Goal: Task Accomplishment & Management: Manage account settings

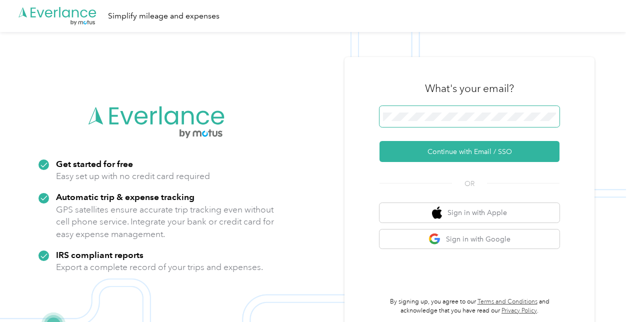
click at [451, 124] on span at bounding box center [470, 116] width 180 height 21
click at [380, 141] on button "Continue with Email / SSO" at bounding box center [470, 151] width 180 height 21
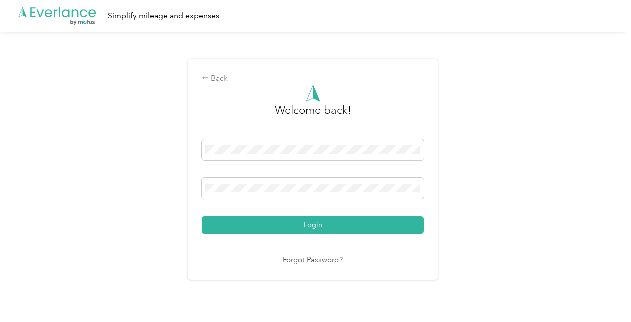
click at [202, 217] on button "Login" at bounding box center [313, 226] width 222 height 18
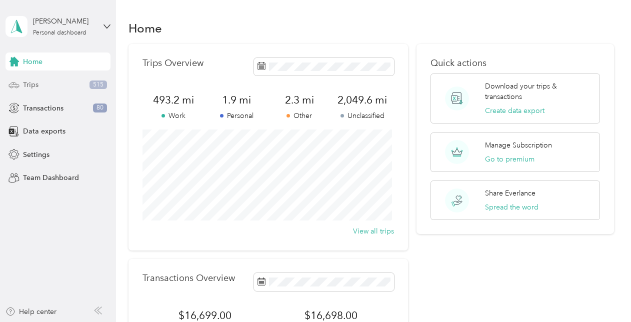
click at [76, 87] on div "Trips 515" at bounding box center [58, 85] width 105 height 18
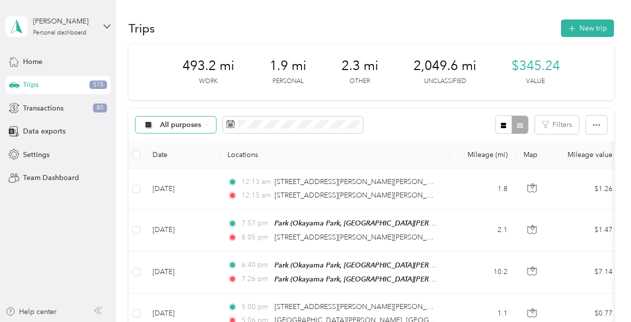
click at [188, 119] on div "All purposes" at bounding box center [176, 125] width 81 height 17
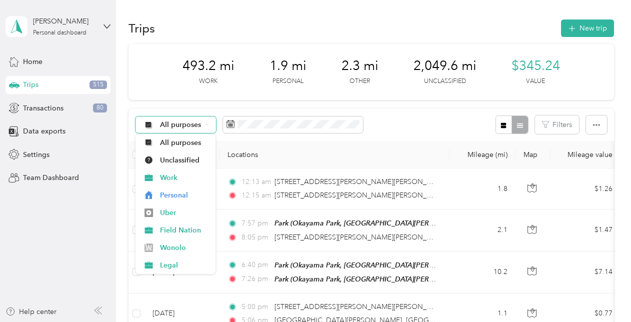
click at [192, 123] on span "All purposes" at bounding box center [181, 125] width 42 height 7
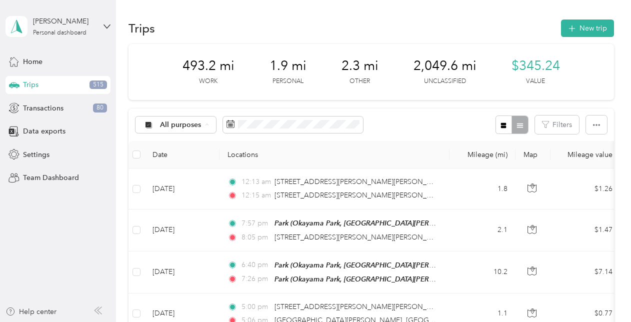
click at [203, 126] on div "All purposes" at bounding box center [176, 125] width 81 height 17
click at [184, 141] on span "All purposes" at bounding box center [184, 138] width 49 height 11
click at [209, 121] on div "All purposes" at bounding box center [176, 125] width 81 height 17
click at [184, 161] on span "Unclassified" at bounding box center [184, 159] width 49 height 11
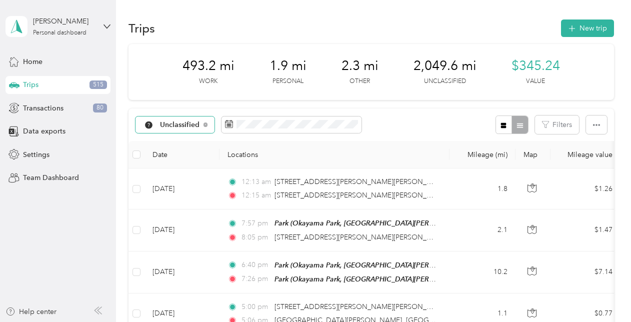
click at [173, 129] on div "Unclassified" at bounding box center [176, 125] width 80 height 17
click at [204, 173] on span "Work" at bounding box center [186, 178] width 52 height 11
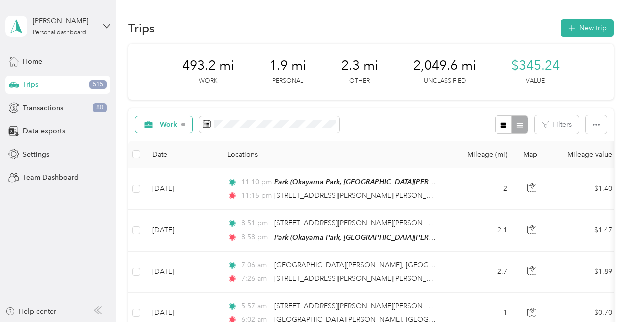
click at [174, 117] on div "Work" at bounding box center [165, 125] width 58 height 17
click at [179, 141] on span "All purposes" at bounding box center [184, 143] width 48 height 11
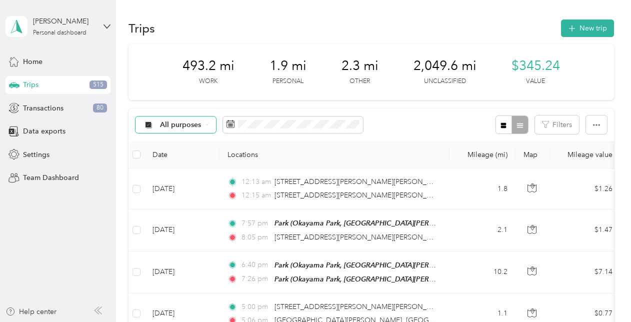
click at [183, 128] on span "All purposes" at bounding box center [181, 125] width 42 height 7
click at [185, 158] on span "Unclassified" at bounding box center [184, 160] width 49 height 11
click at [169, 127] on span "Unclassified" at bounding box center [180, 125] width 40 height 7
click at [169, 179] on li "Work" at bounding box center [178, 178] width 84 height 18
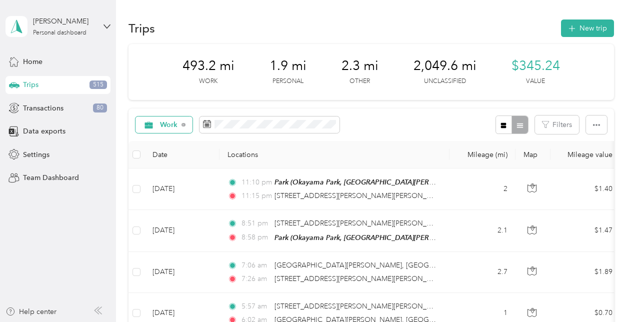
click at [171, 119] on div "Work" at bounding box center [165, 125] width 58 height 17
click at [182, 155] on span "Unclassified" at bounding box center [184, 160] width 48 height 11
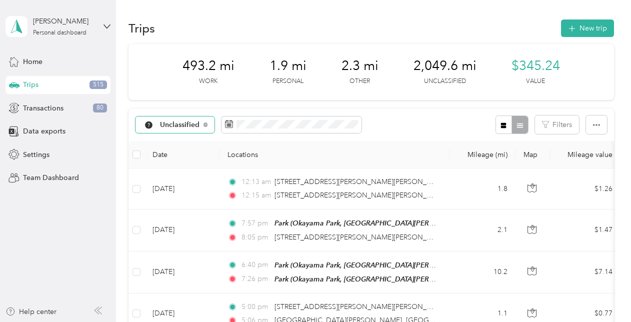
click at [178, 123] on span "Unclassified" at bounding box center [180, 125] width 40 height 7
click at [185, 148] on ol "All purposes Unclassified Work Personal Uber Field Nation Wonolo Legal Tutoring…" at bounding box center [178, 201] width 84 height 140
click at [182, 131] on div "Unclassified" at bounding box center [176, 125] width 80 height 17
click at [177, 145] on li "All purposes" at bounding box center [178, 143] width 84 height 18
click at [184, 127] on span "All purposes" at bounding box center [181, 125] width 42 height 7
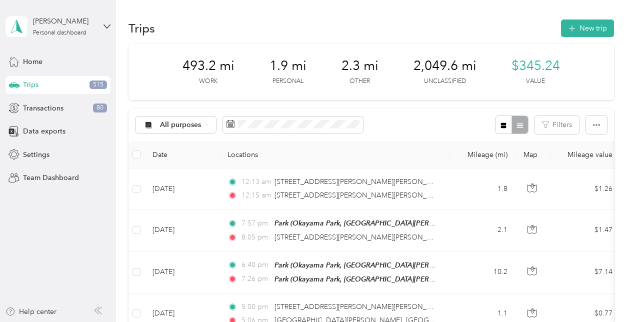
click at [189, 154] on li "Unclassified" at bounding box center [176, 160] width 80 height 18
click at [195, 126] on span "Unclassified" at bounding box center [180, 125] width 40 height 7
click at [199, 140] on span "All purposes" at bounding box center [186, 143] width 52 height 11
click at [186, 127] on span "All purposes" at bounding box center [181, 125] width 42 height 7
click at [183, 176] on span "Work" at bounding box center [184, 178] width 49 height 11
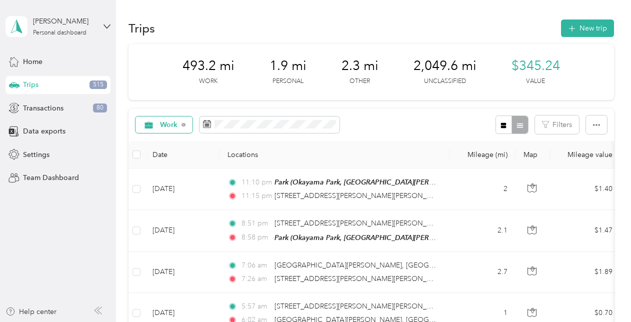
click at [172, 122] on span "Work" at bounding box center [169, 125] width 18 height 7
click at [184, 164] on ol "All purposes Unclassified Work Personal Uber Field Nation Wonolo Legal Tutoring…" at bounding box center [176, 204] width 80 height 140
click at [171, 126] on span "Work" at bounding box center [169, 125] width 18 height 7
click at [179, 156] on span "Unclassified" at bounding box center [184, 160] width 48 height 11
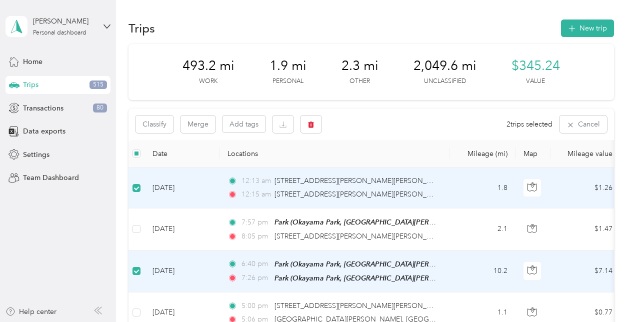
scroll to position [1, 0]
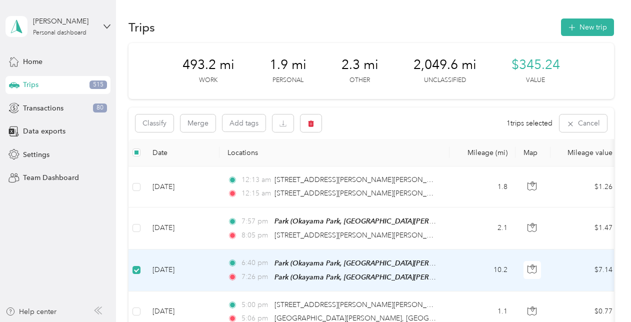
click at [131, 268] on td at bounding box center [137, 271] width 16 height 42
